Goal: Task Accomplishment & Management: Manage account settings

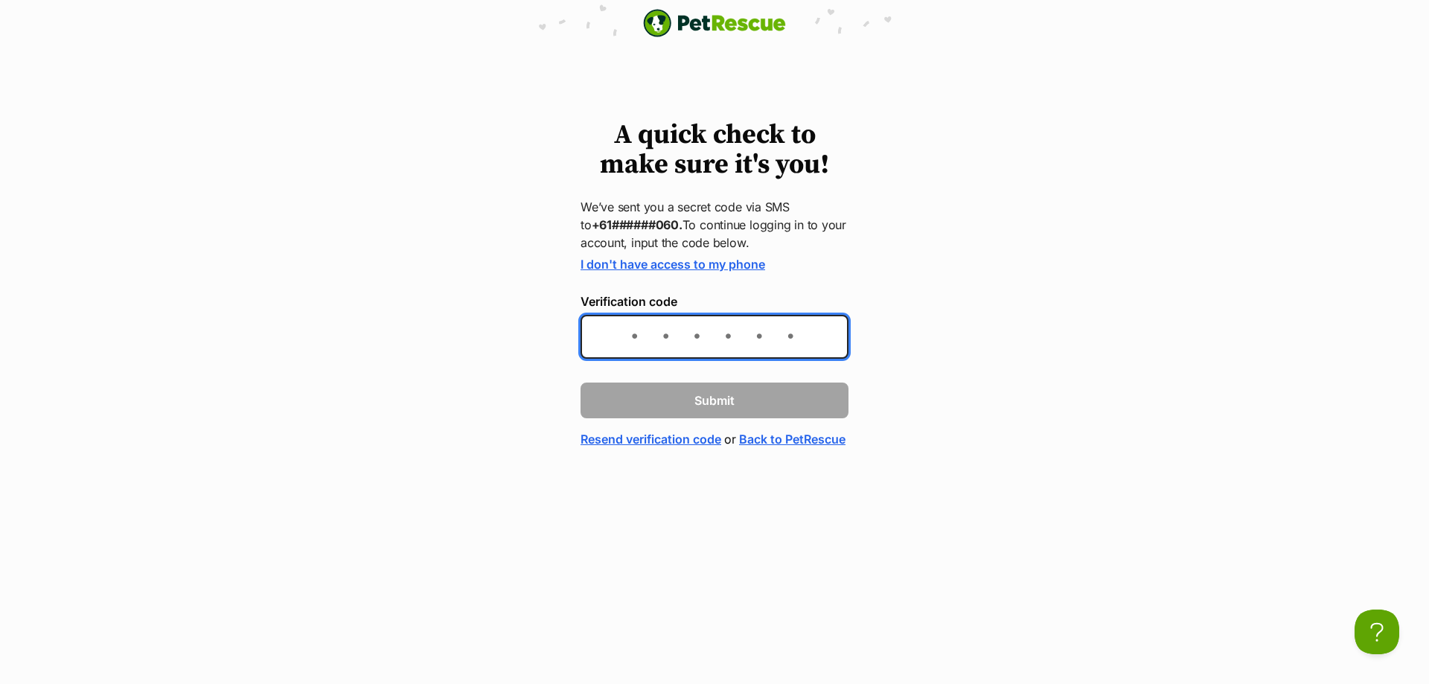
click at [744, 333] on input "Verification code" at bounding box center [715, 337] width 268 height 44
type input "446475"
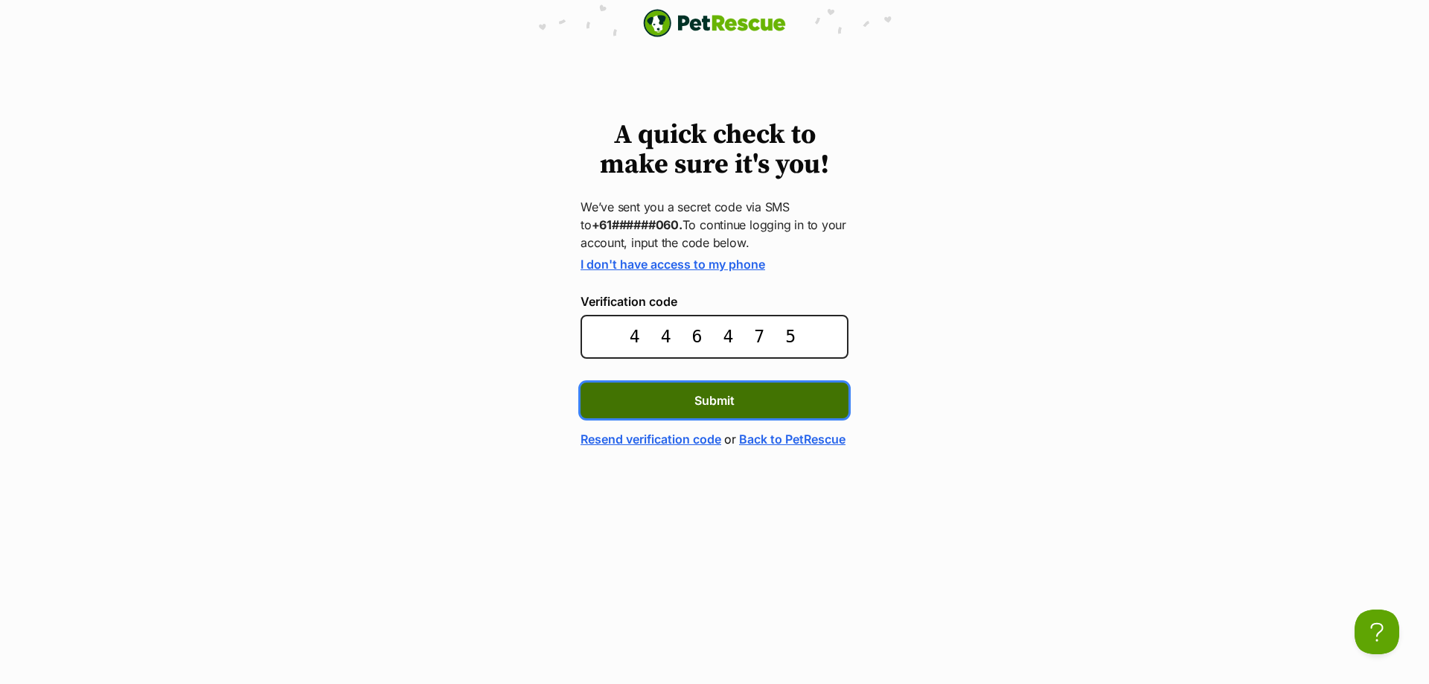
click at [745, 403] on button "Submit" at bounding box center [715, 401] width 268 height 36
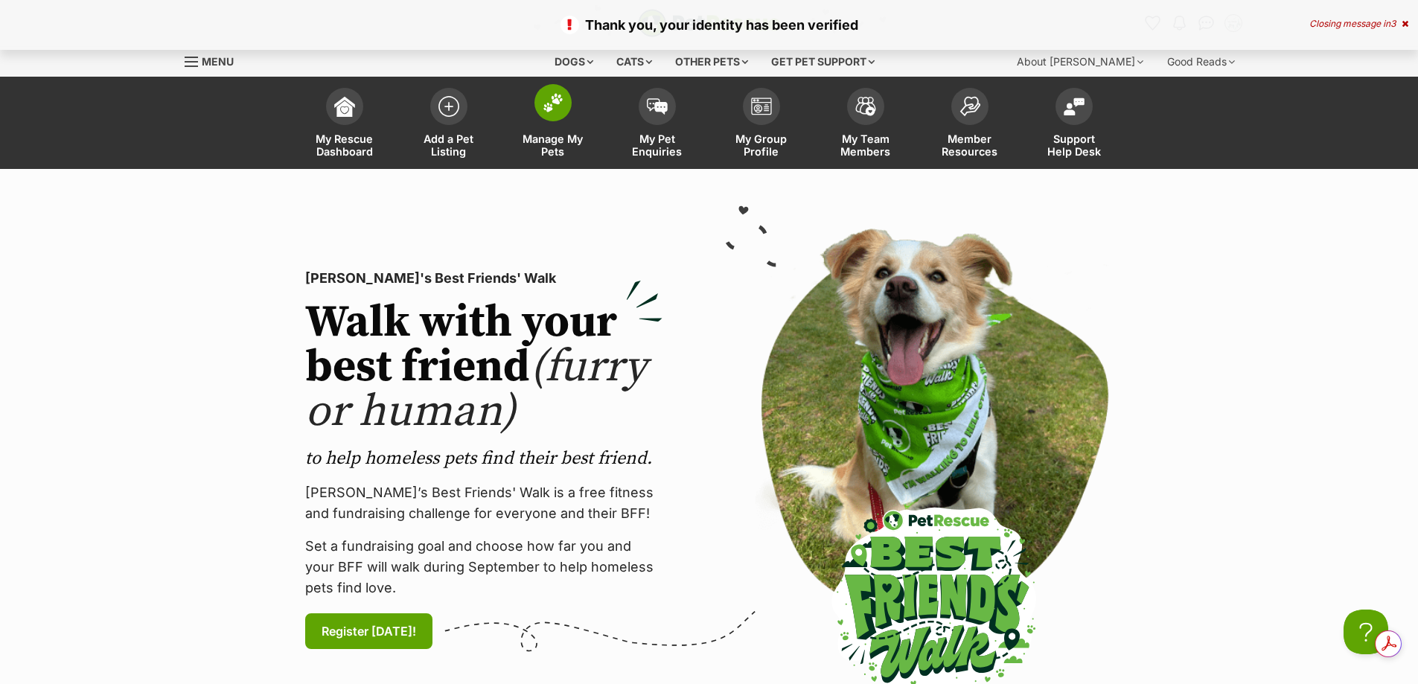
click at [556, 128] on link "Manage My Pets" at bounding box center [553, 124] width 104 height 89
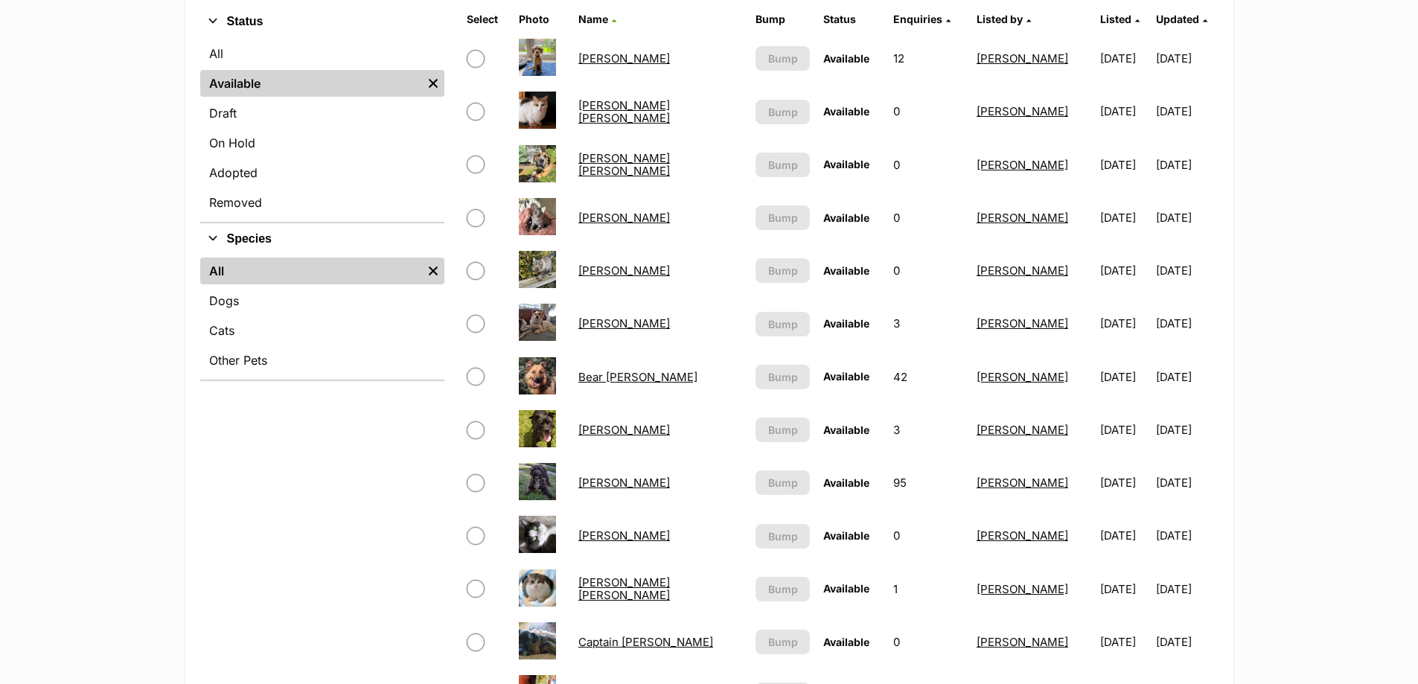
scroll to position [124, 0]
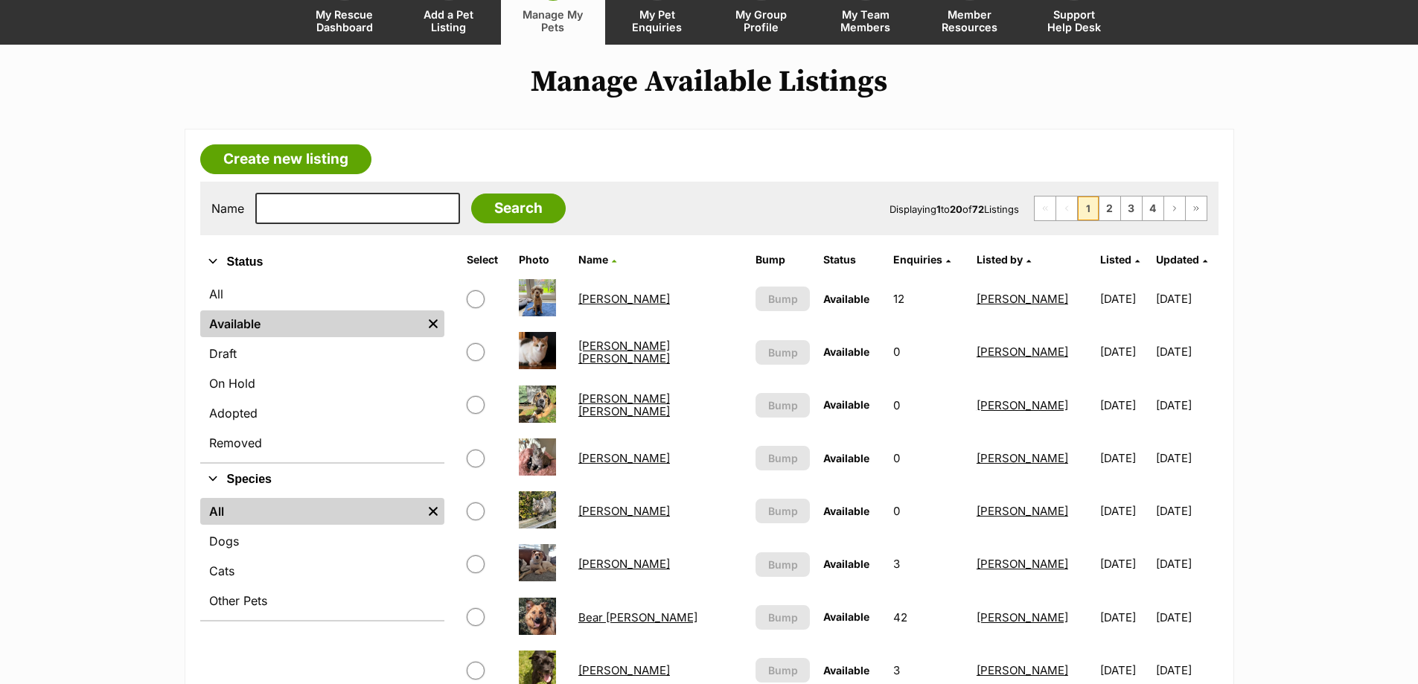
click at [613, 408] on link "[PERSON_NAME] [PERSON_NAME]" at bounding box center [624, 405] width 92 height 27
click at [633, 292] on link "Alexander Silvanus" at bounding box center [624, 299] width 92 height 14
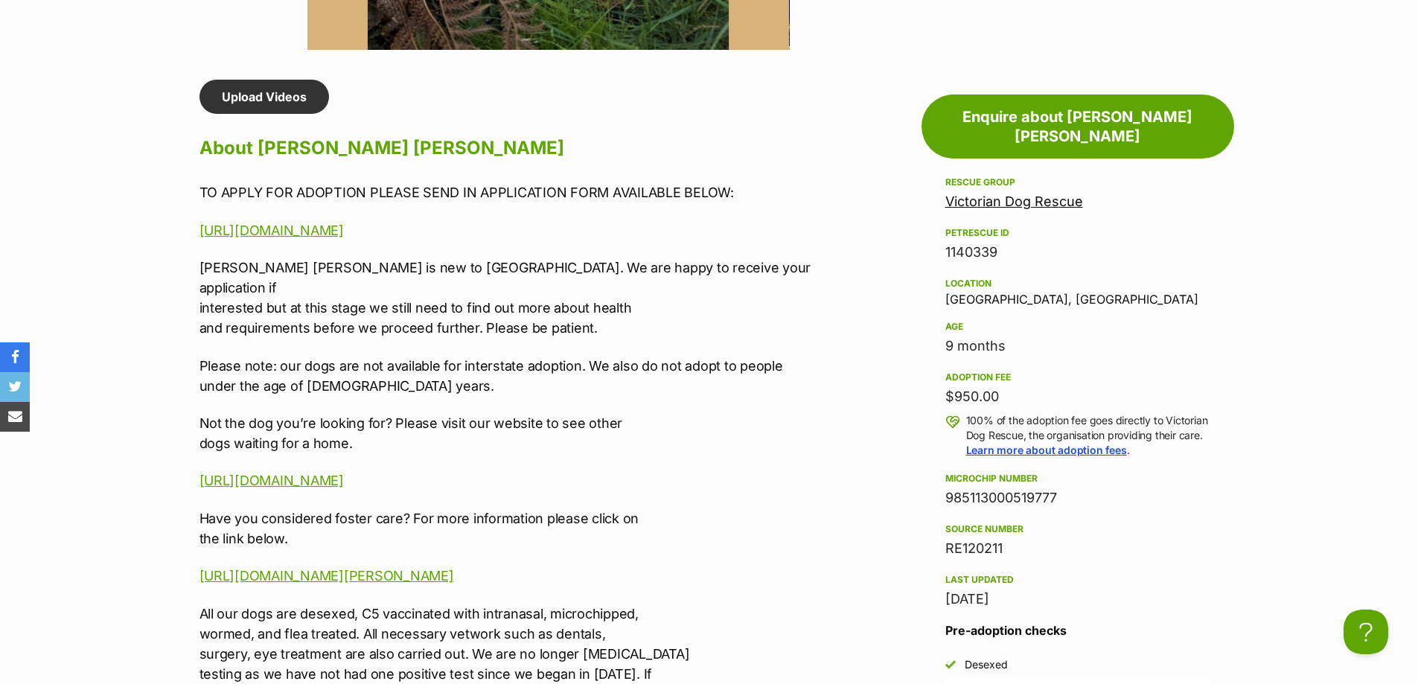
scroll to position [1489, 0]
